Goal: Learn about a topic: Learn about a topic

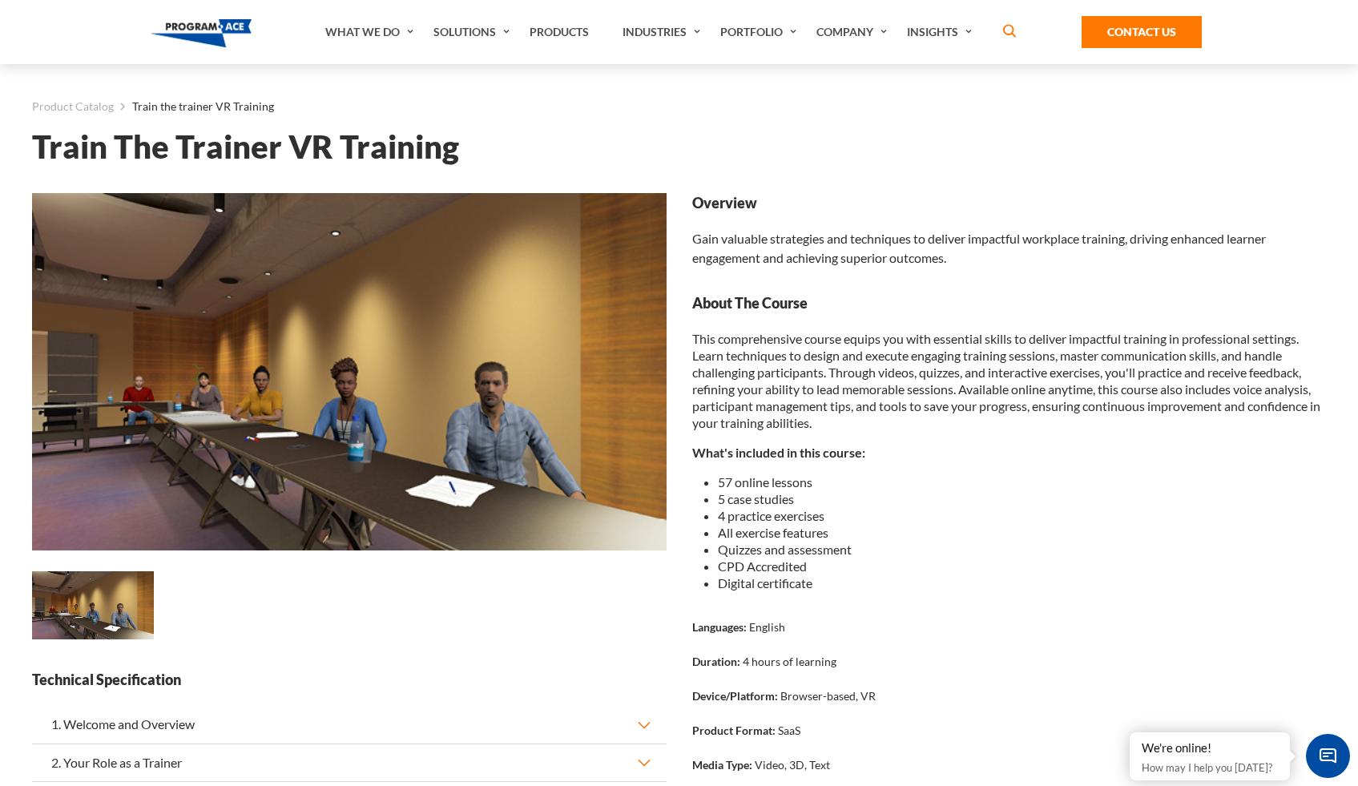
click at [963, 308] on strong "About The Course" at bounding box center [1009, 303] width 635 height 20
drag, startPoint x: 279, startPoint y: 145, endPoint x: 256, endPoint y: 152, distance: 24.3
click at [159, 140] on h1 "Train The Trainer VR Training" at bounding box center [679, 147] width 1294 height 28
click at [356, 148] on h1 "Train The Trainer VR Training" at bounding box center [679, 147] width 1294 height 28
click at [73, 147] on h1 "Train The Trainer VR Training" at bounding box center [679, 147] width 1294 height 28
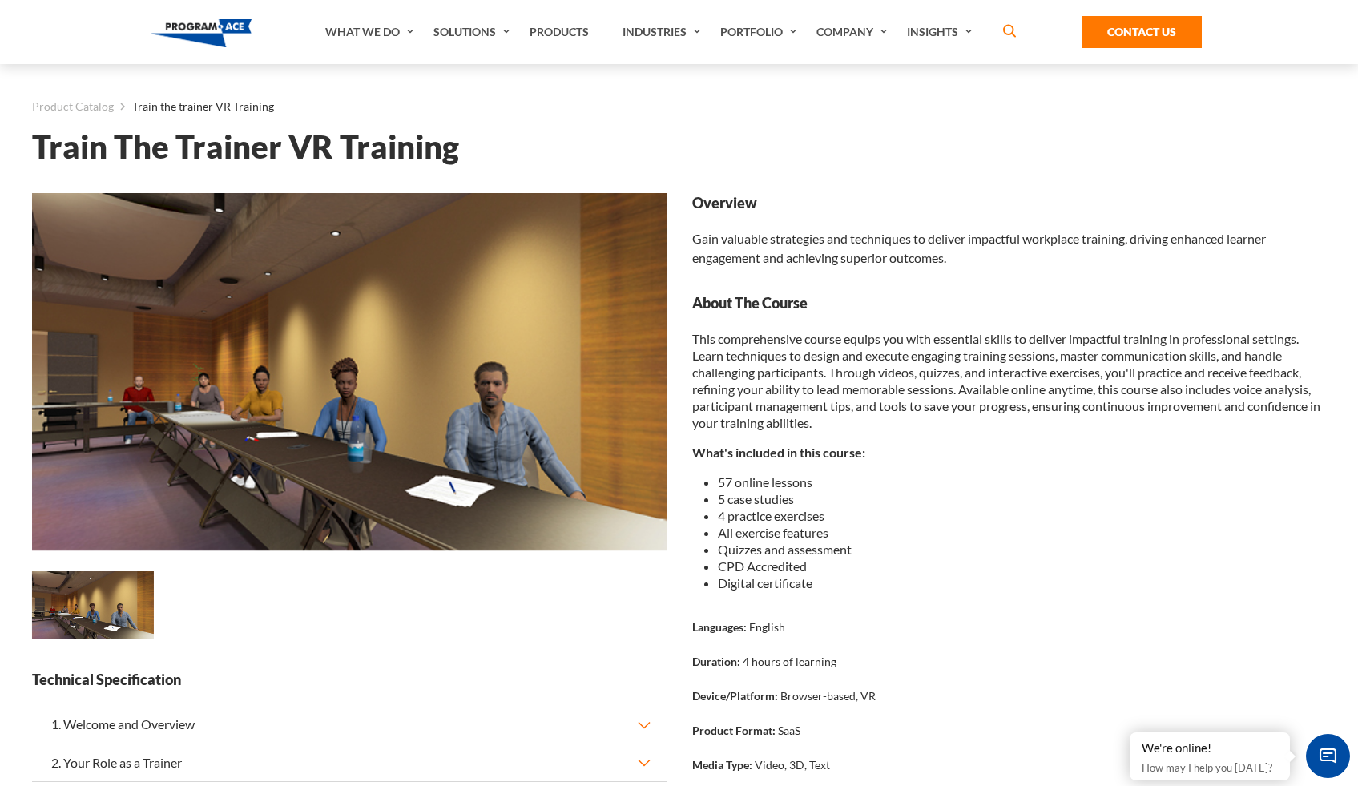
click at [86, 149] on h1 "Train The Trainer VR Training" at bounding box center [679, 147] width 1294 height 28
click at [246, 154] on h1 "Train The Trainer VR Training" at bounding box center [679, 147] width 1294 height 28
click at [321, 154] on h1 "Train The Trainer VR Training" at bounding box center [679, 147] width 1294 height 28
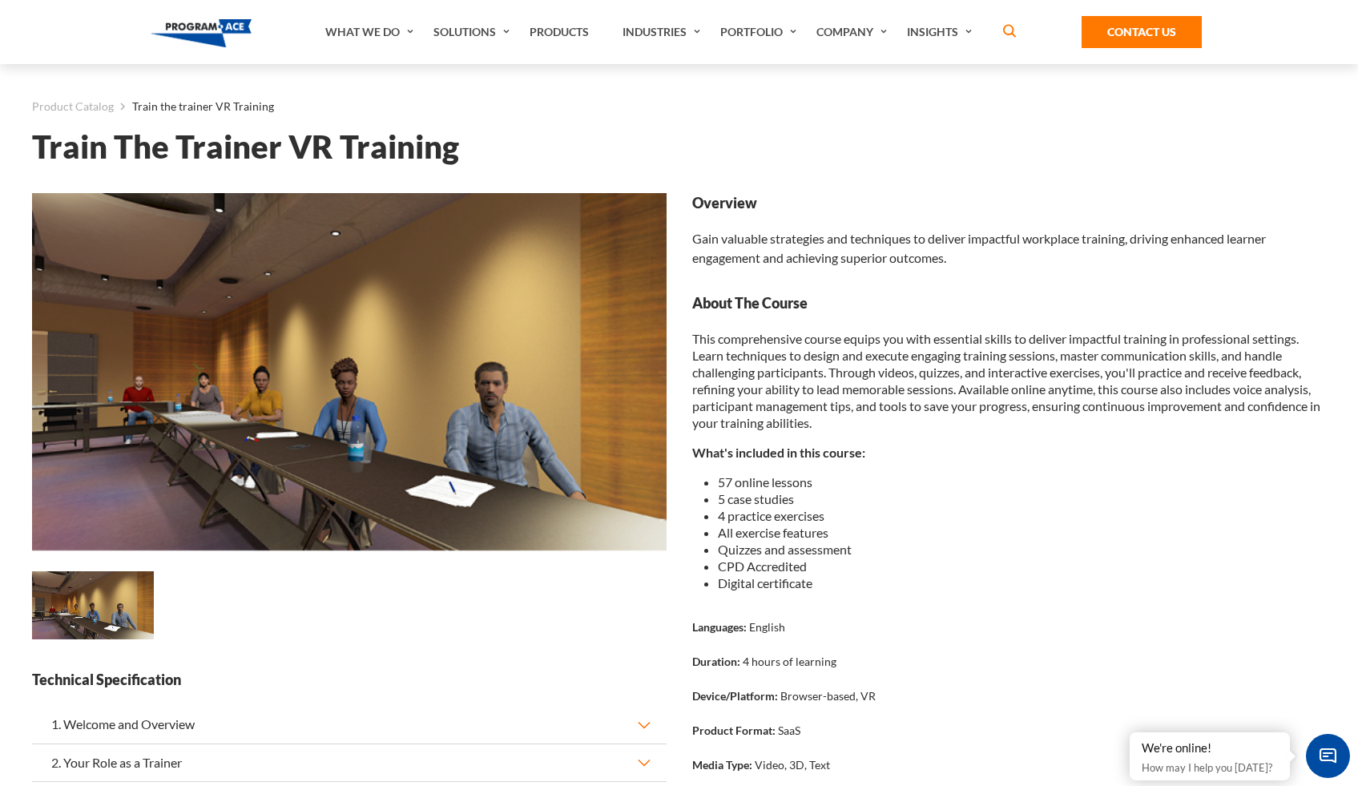
click at [393, 155] on h1 "Train The Trainer VR Training" at bounding box center [679, 147] width 1294 height 28
drag, startPoint x: 473, startPoint y: 153, endPoint x: 289, endPoint y: 157, distance: 183.6
click at [289, 157] on h1 "Train The Trainer VR Training" at bounding box center [679, 147] width 1294 height 28
click at [495, 144] on h1 "Train The Trainer VR Training" at bounding box center [679, 147] width 1294 height 28
